Goal: Manage account settings

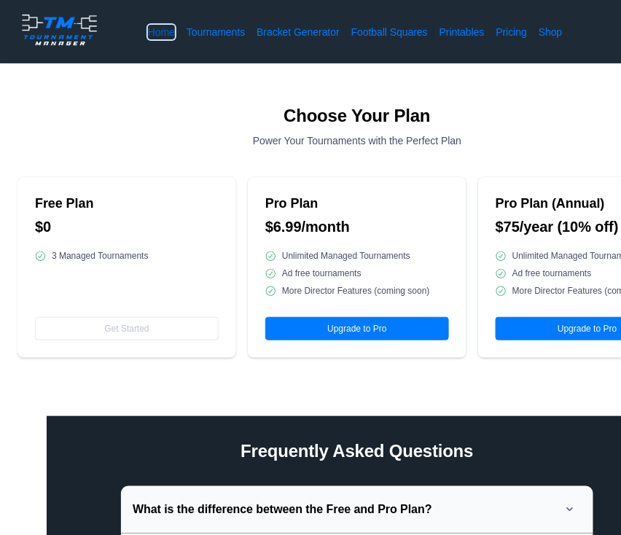
click at [162, 34] on link "Home" at bounding box center [161, 32] width 27 height 15
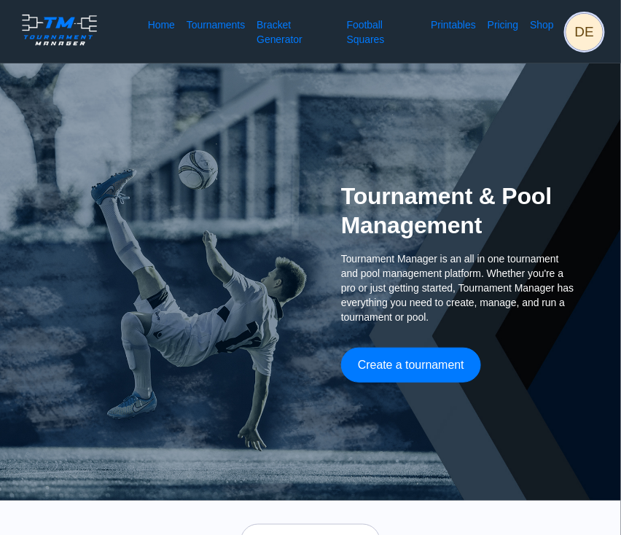
click at [596, 32] on span "DE" at bounding box center [585, 32] width 36 height 36
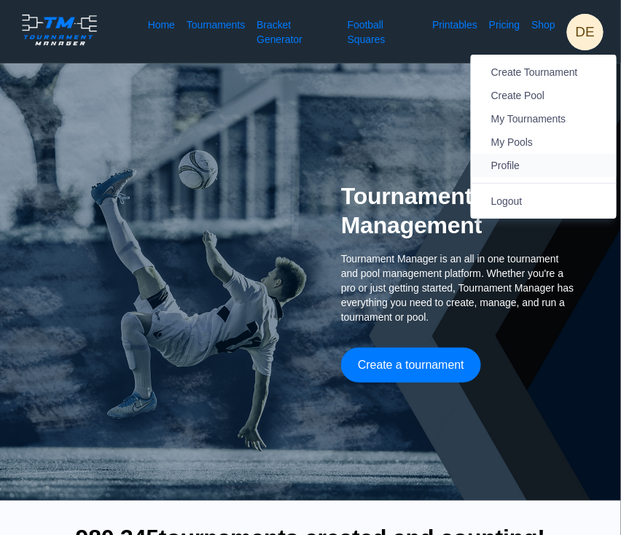
click at [517, 168] on span "Profile" at bounding box center [505, 166] width 28 height 12
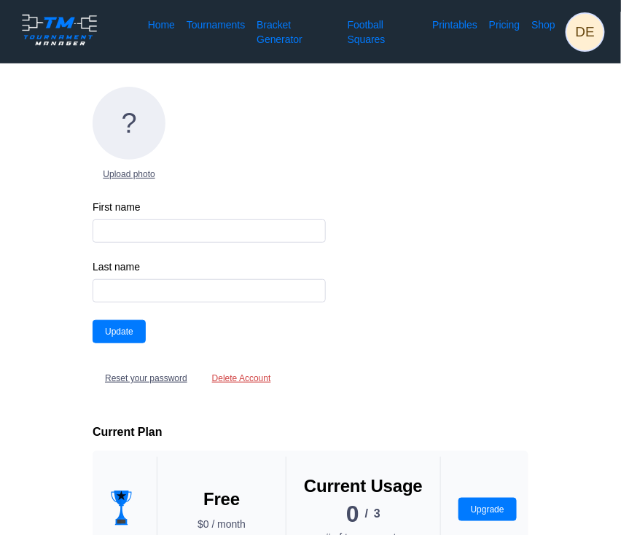
type input "[PERSON_NAME]"
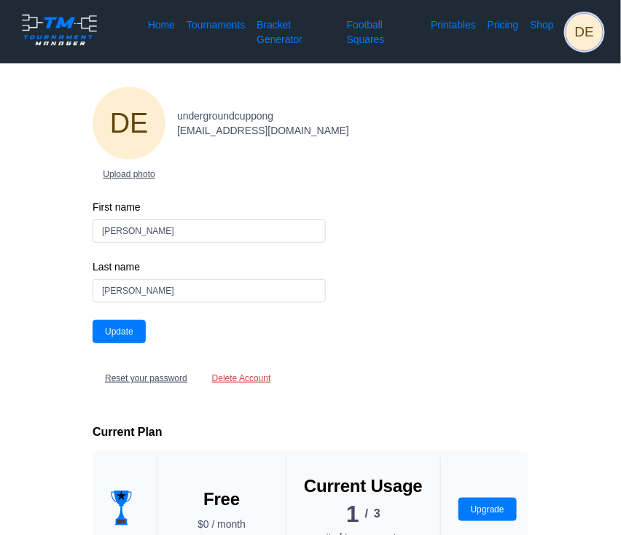
click at [593, 47] on span "DE" at bounding box center [585, 32] width 36 height 36
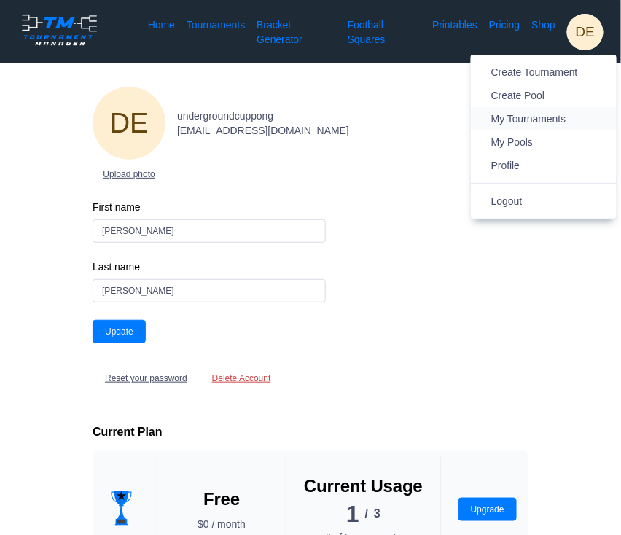
click at [534, 115] on span "My Tournaments" at bounding box center [528, 119] width 75 height 12
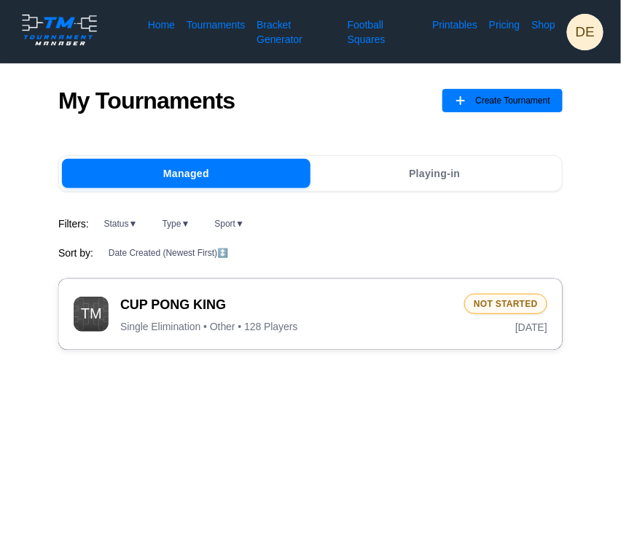
click at [300, 300] on span "CUP PONG KING" at bounding box center [286, 305] width 333 height 18
